Goal: Information Seeking & Learning: Compare options

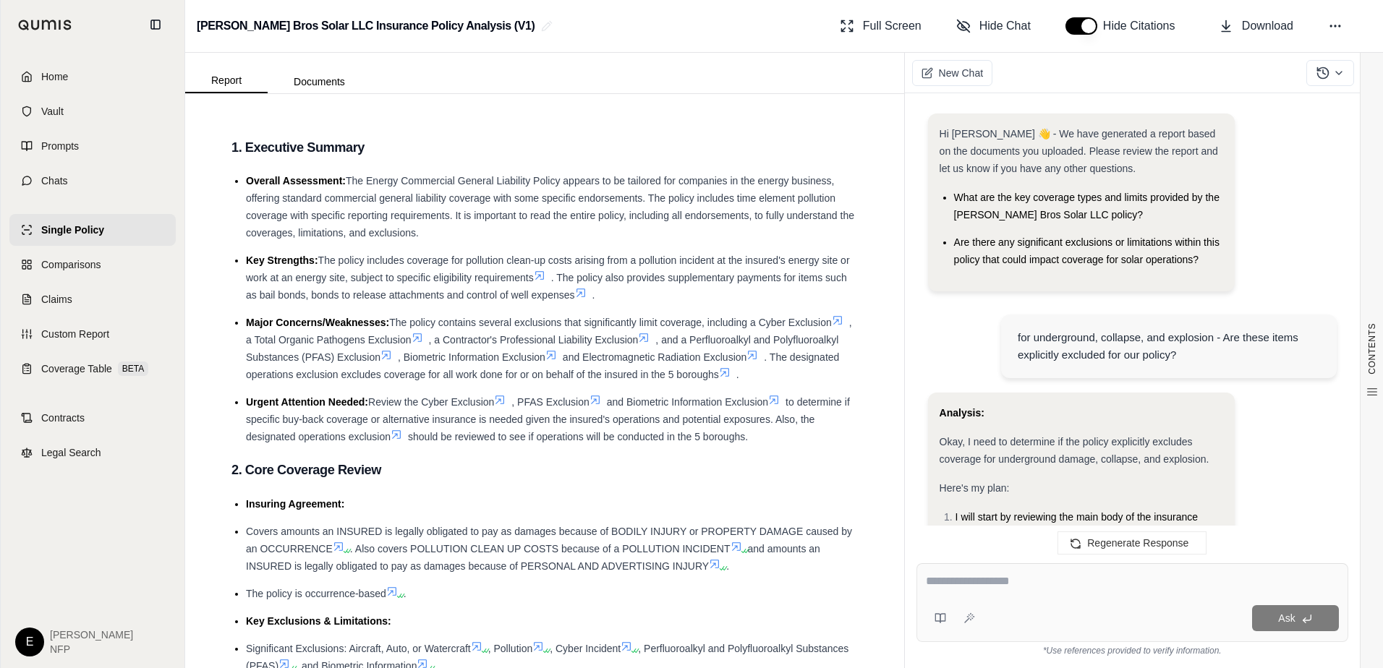
scroll to position [4252, 0]
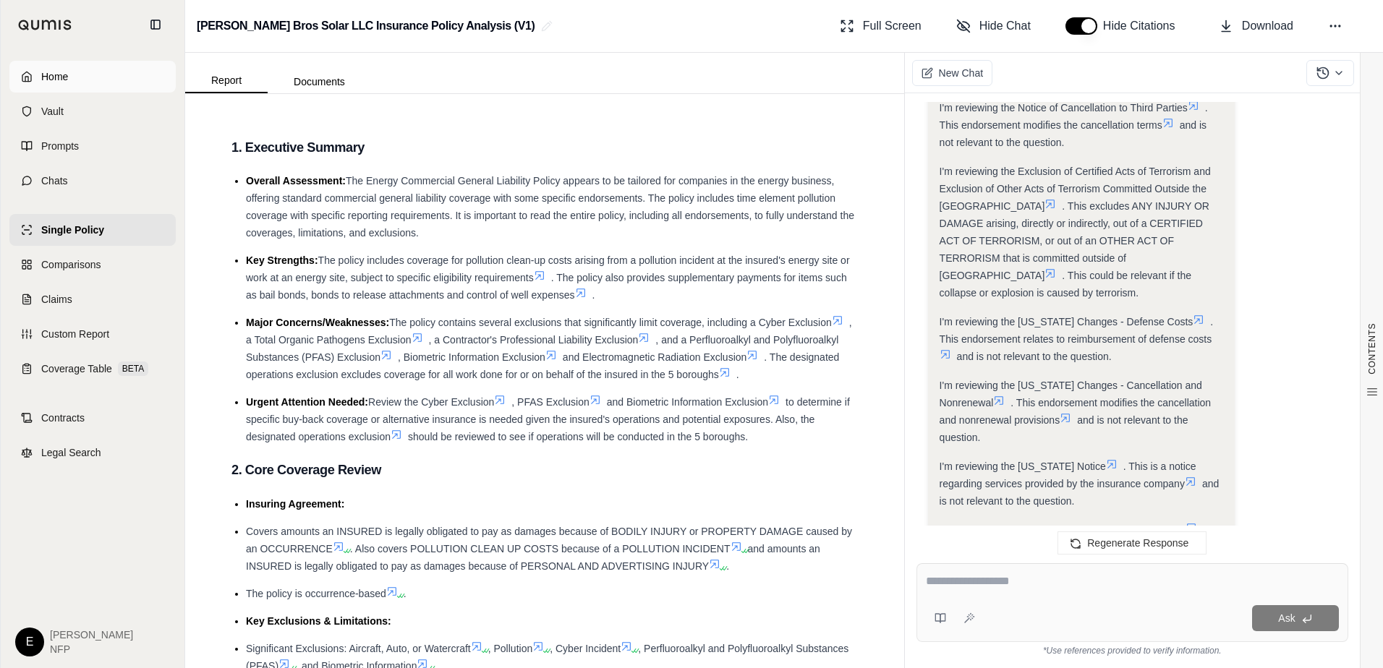
click at [85, 71] on link "Home" at bounding box center [92, 77] width 166 height 32
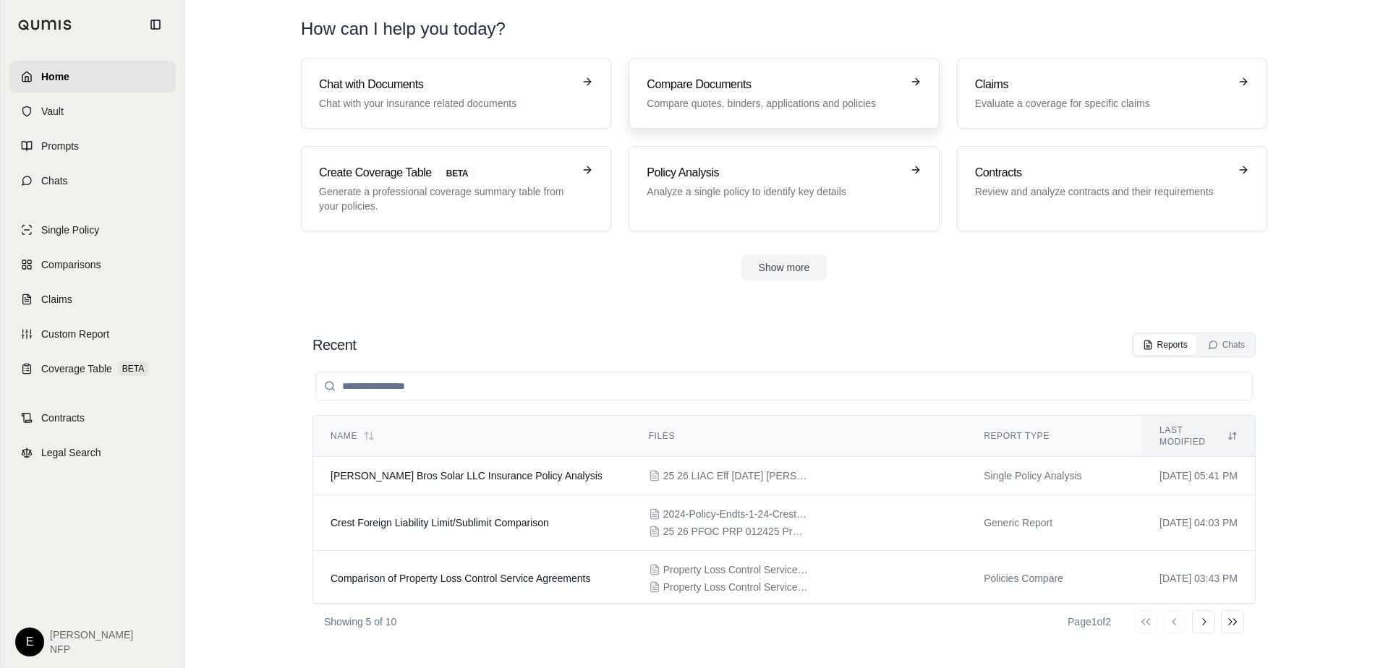
click at [781, 110] on p "Compare quotes, binders, applications and policies" at bounding box center [774, 103] width 254 height 14
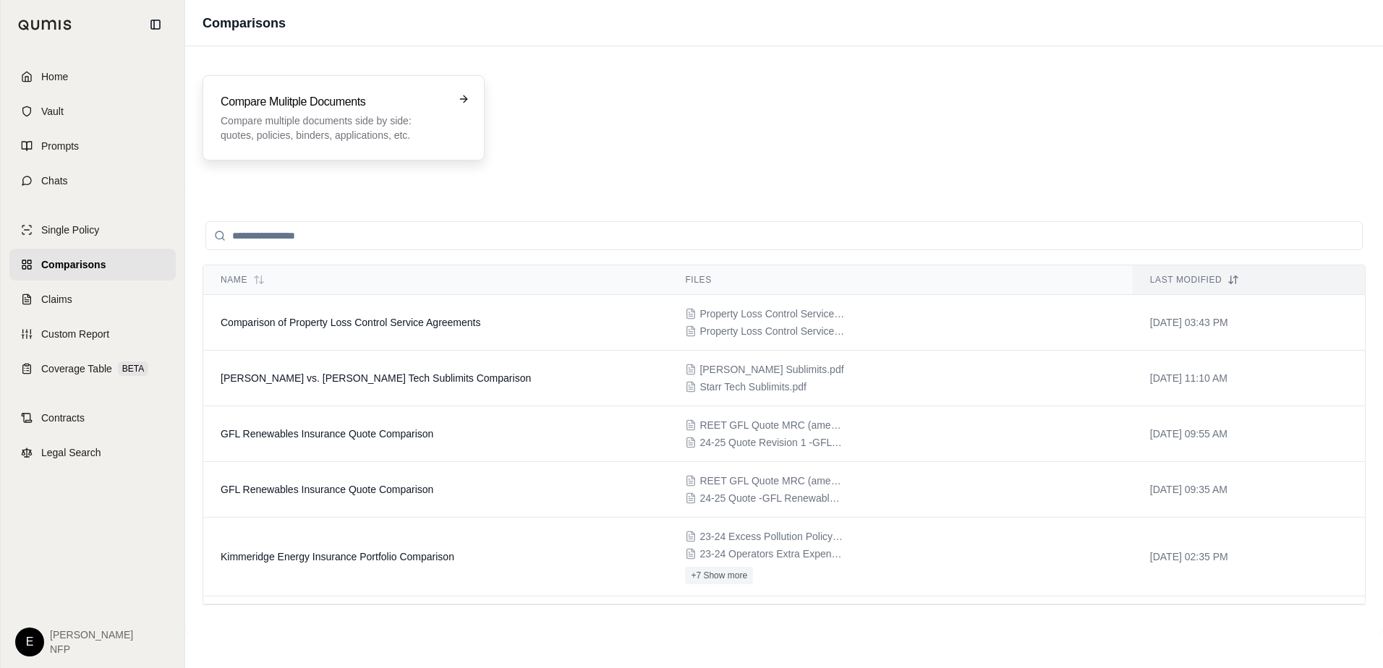
click at [378, 103] on h3 "Compare Mulitple Documents" at bounding box center [334, 101] width 226 height 17
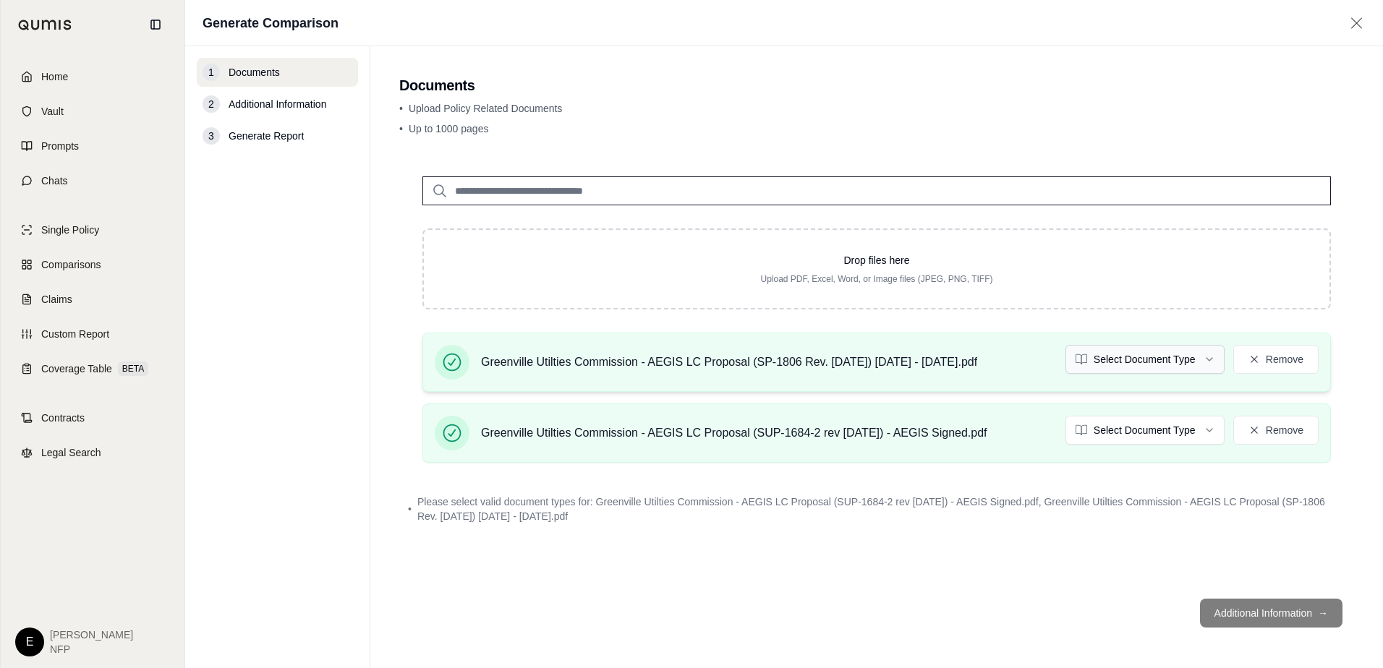
click at [1133, 358] on html "Home Vault Prompts Chats Single Policy Comparisons Claims Custom Report Coverag…" at bounding box center [691, 334] width 1383 height 668
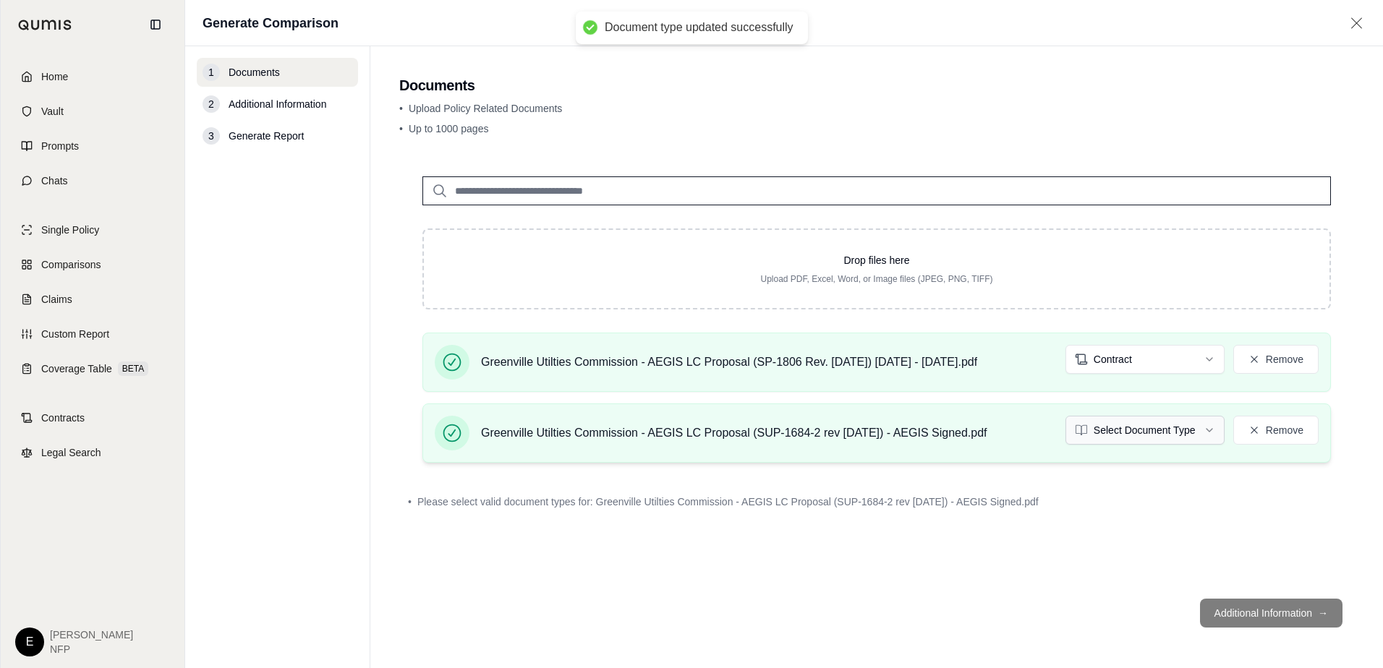
click at [1155, 437] on html "Document type updated successfully Home Vault Prompts Chats Single Policy Compa…" at bounding box center [691, 334] width 1383 height 668
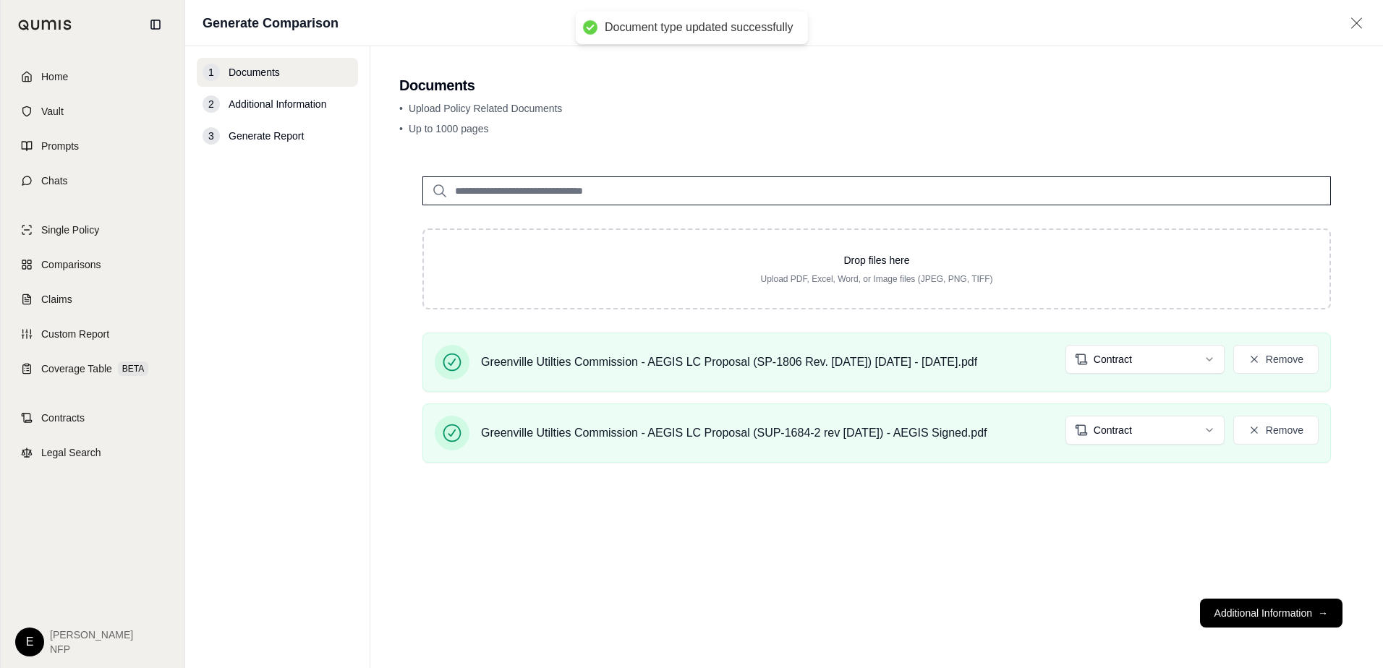
click at [1274, 612] on button "Additional Information →" at bounding box center [1271, 613] width 143 height 29
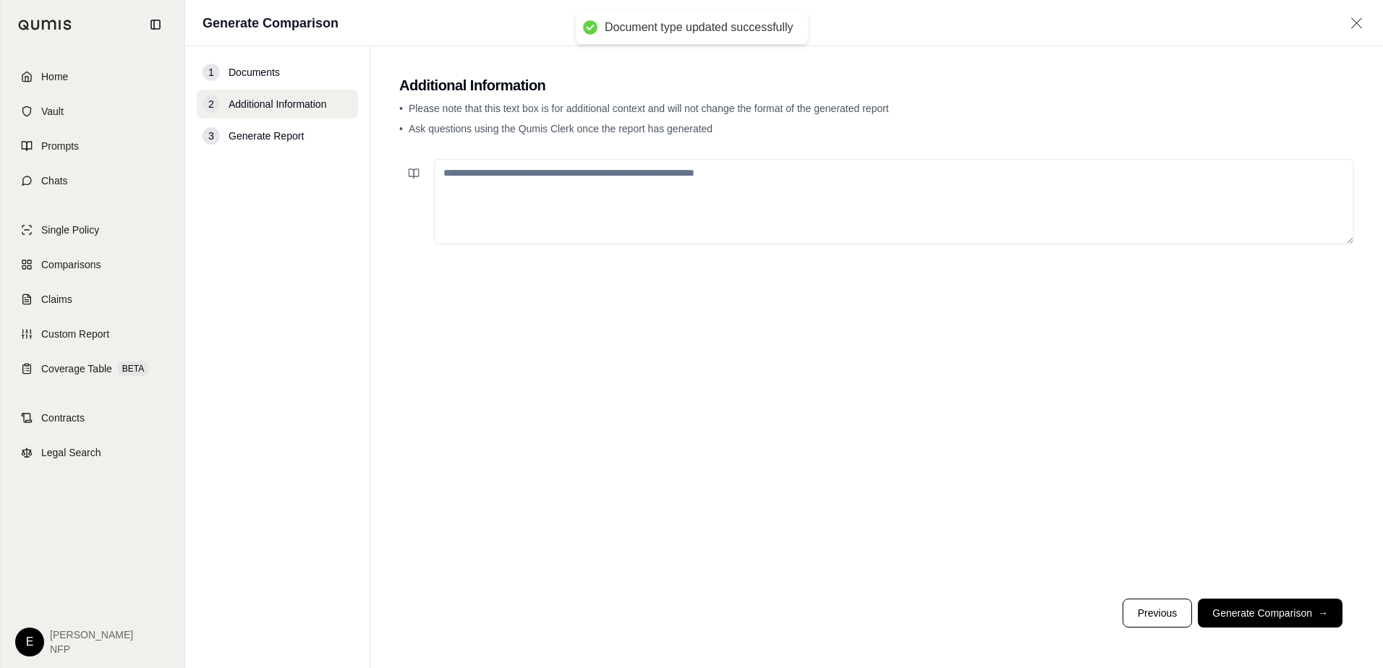
click at [514, 183] on textarea at bounding box center [894, 201] width 920 height 85
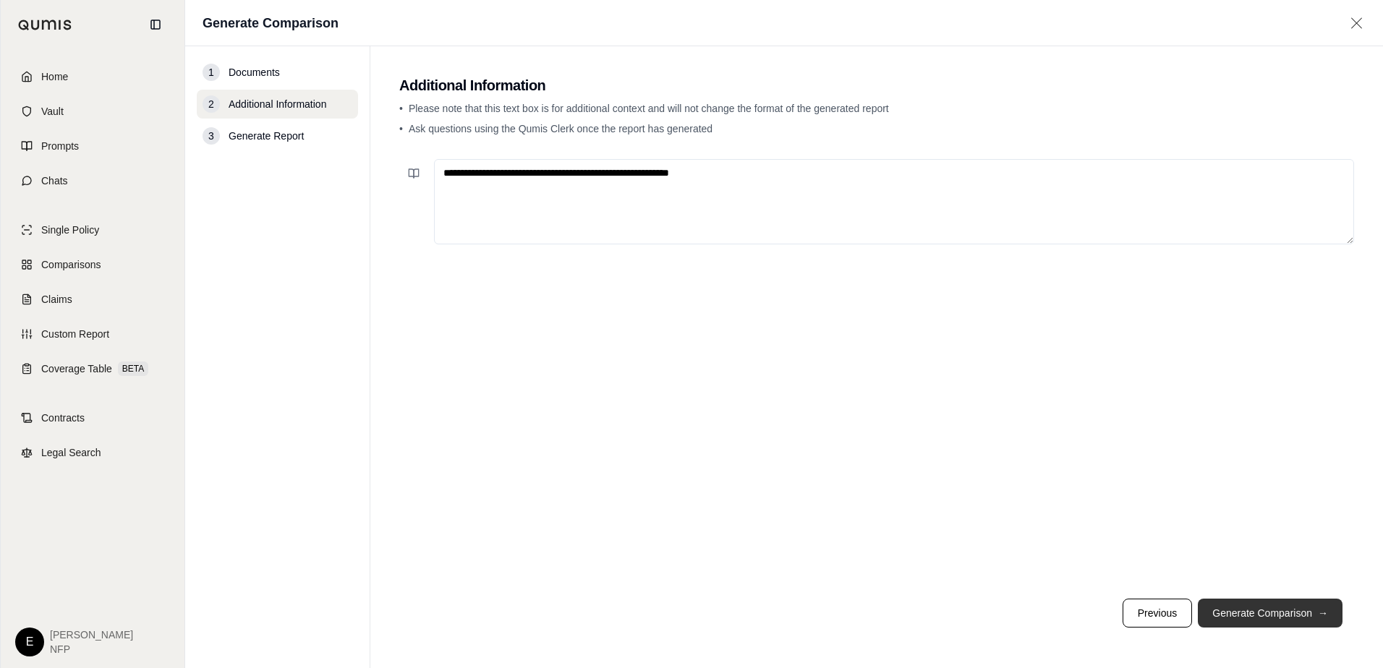
type textarea "**********"
click at [1215, 623] on button "Generate Comparison →" at bounding box center [1270, 613] width 145 height 29
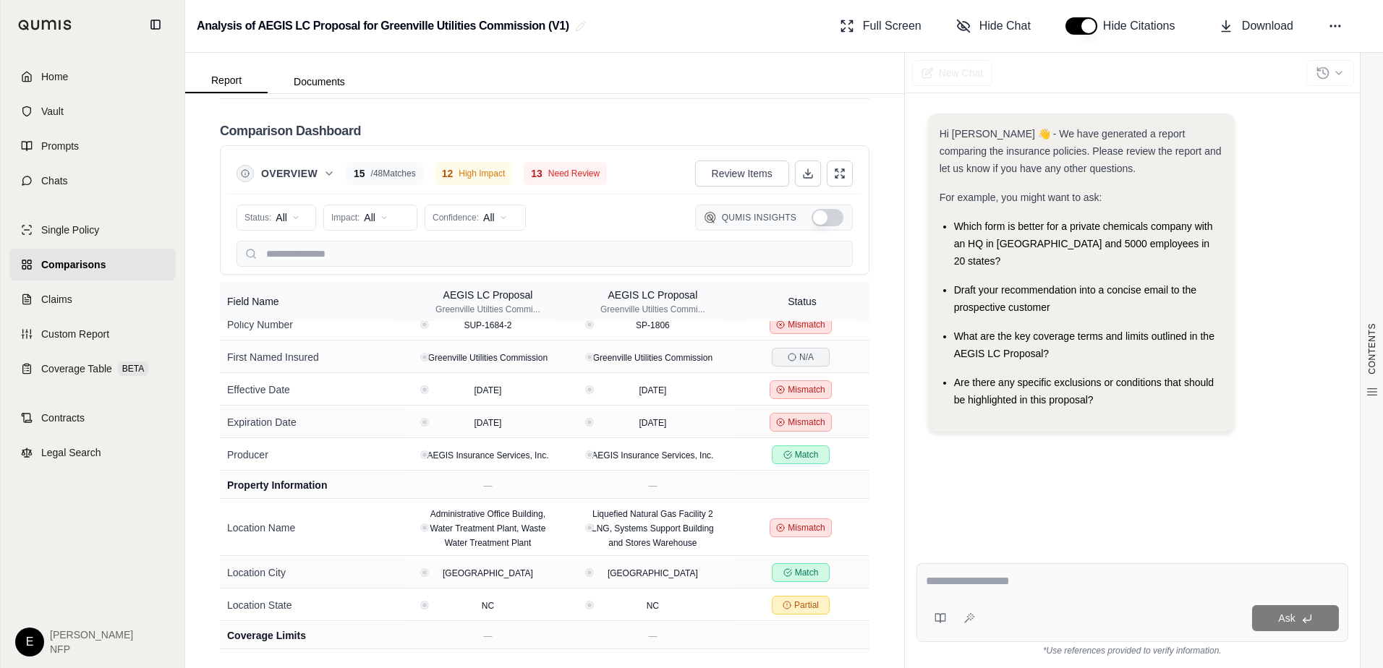
scroll to position [145, 0]
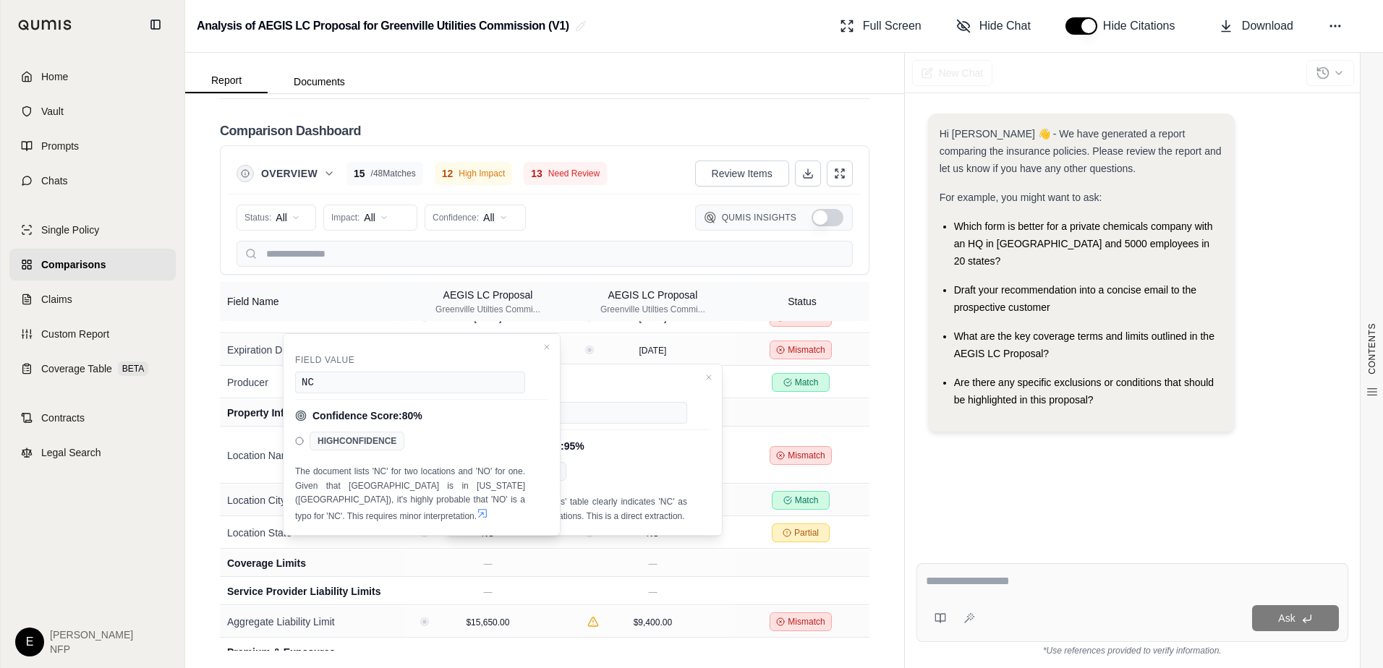
click at [196, 492] on div "CONTENTS Table of Contents Key Findings: INSURANCE POLICY COMPARISON Introducti…" at bounding box center [544, 381] width 719 height 574
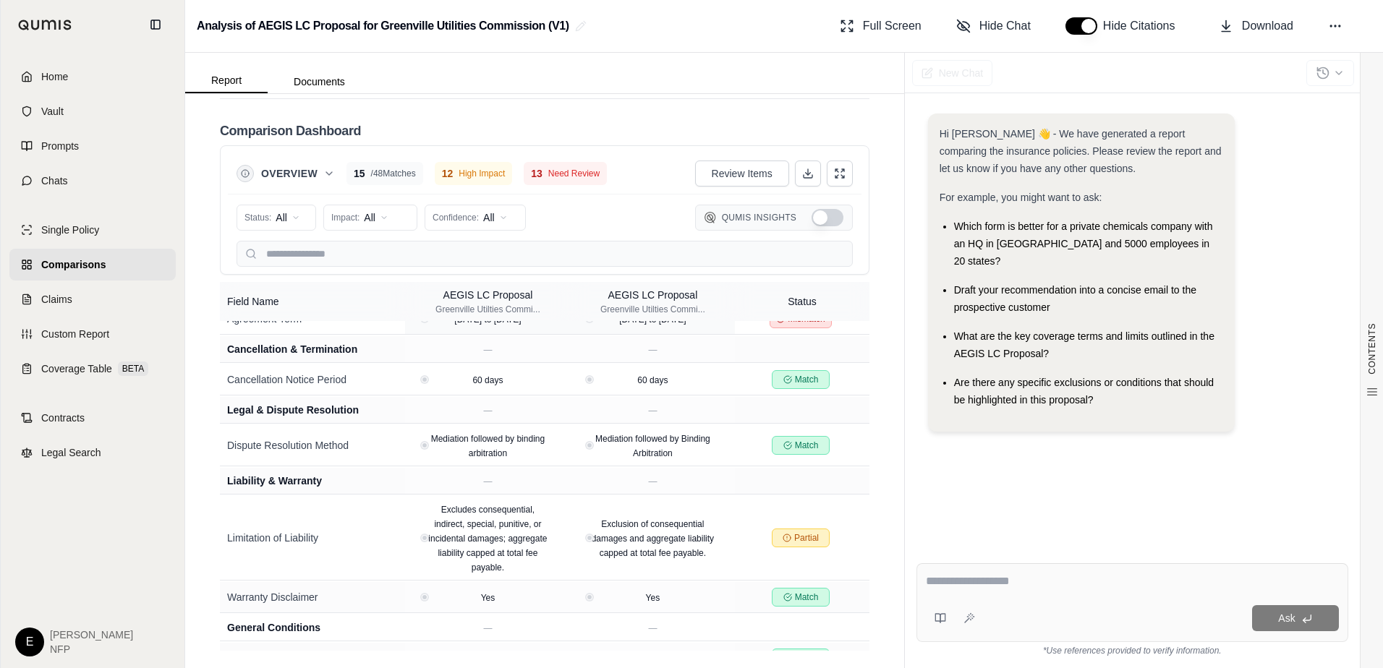
scroll to position [1432, 0]
